Goal: Contribute content: Add original content to the website for others to see

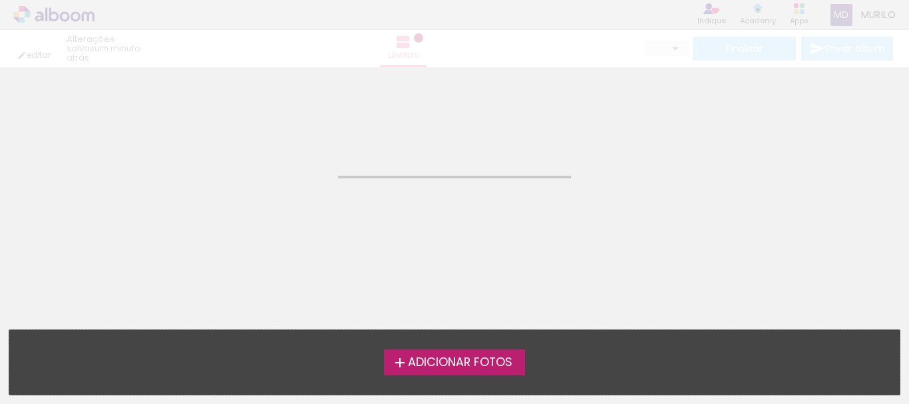
click at [557, 253] on neon-animated-pages "Confirmar Cancelar" at bounding box center [454, 235] width 909 height 337
click at [576, 154] on neon-animatable "Confirmar Cancelar" at bounding box center [454, 134] width 909 height 135
click at [445, 357] on span "Adicionar Fotos" at bounding box center [460, 363] width 104 height 12
click at [0, 0] on input "file" at bounding box center [0, 0] width 0 height 0
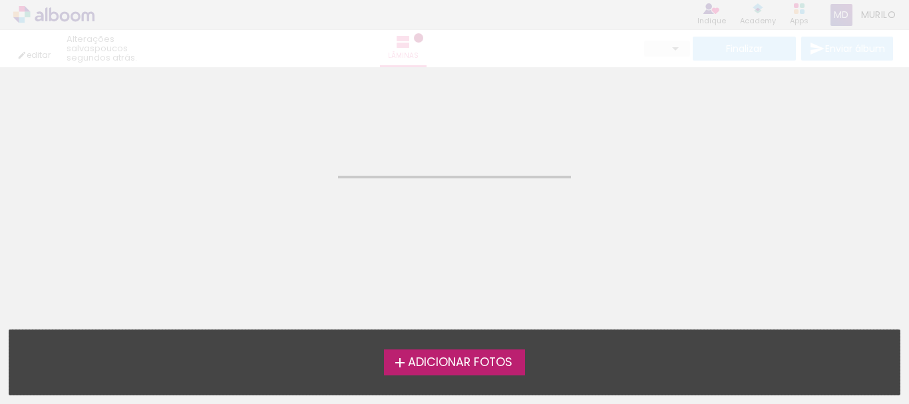
click at [400, 360] on iron-icon at bounding box center [400, 363] width 16 height 16
click at [0, 0] on input "file" at bounding box center [0, 0] width 0 height 0
click at [485, 362] on span "Adicionar Fotos" at bounding box center [460, 363] width 104 height 12
click at [0, 0] on input "file" at bounding box center [0, 0] width 0 height 0
click at [676, 112] on neon-animatable "Confirmar Cancelar" at bounding box center [454, 134] width 909 height 135
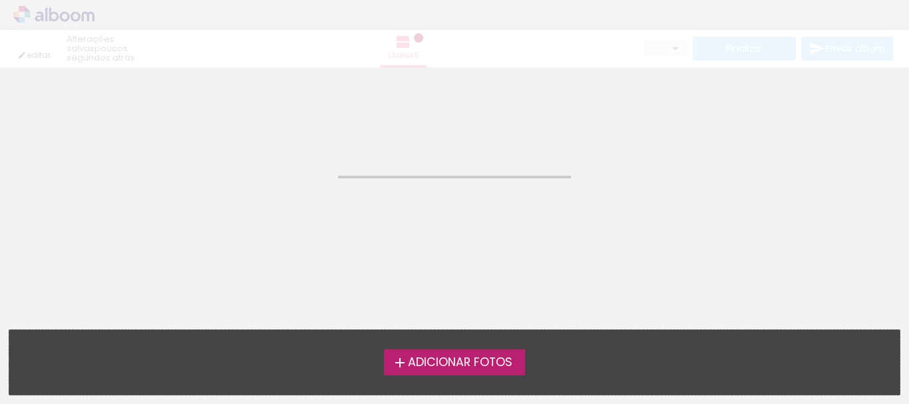
click at [67, 17] on div "editar poucos segundos atrás. Lâminas Finalizar Enviar álbum" at bounding box center [454, 33] width 909 height 67
click at [480, 368] on span "Adicionar Fotos" at bounding box center [460, 363] width 104 height 12
click at [0, 0] on input "file" at bounding box center [0, 0] width 0 height 0
click at [862, 28] on div "editar poucos segundos atrás. Lâminas Finalizar Enviar álbum" at bounding box center [454, 33] width 909 height 67
